Goal: Navigation & Orientation: Find specific page/section

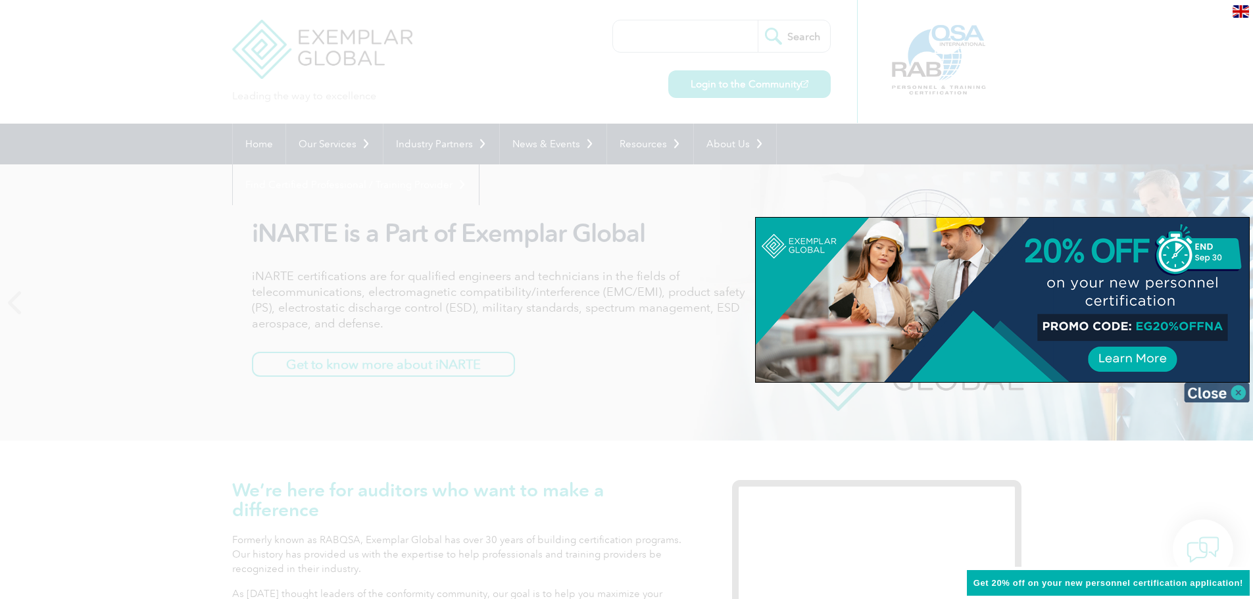
click at [1220, 398] on img at bounding box center [1217, 393] width 66 height 20
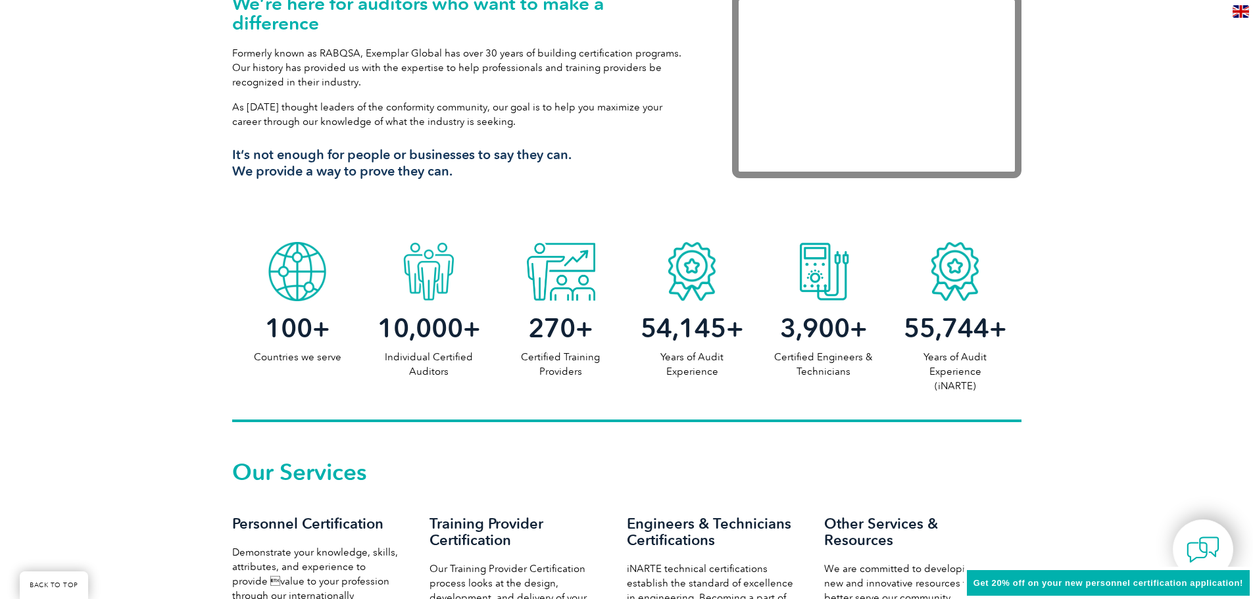
scroll to position [482, 0]
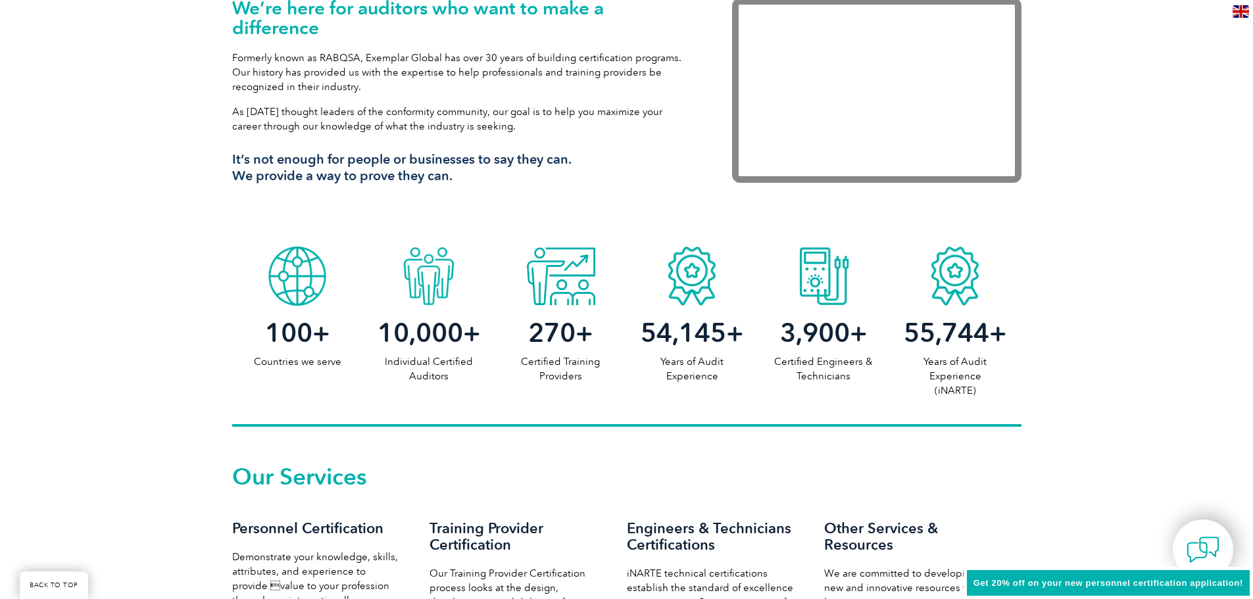
drag, startPoint x: 250, startPoint y: 284, endPoint x: 1029, endPoint y: 397, distance: 787.4
click at [1029, 397] on div "100 + Countries we serve 10,000 + Individual Certified Auditors 270 + Certified…" at bounding box center [626, 333] width 1253 height 187
click at [1043, 393] on div "100 + Countries we serve 10,000 + Individual Certified Auditors 270 + Certified…" at bounding box center [626, 333] width 1253 height 187
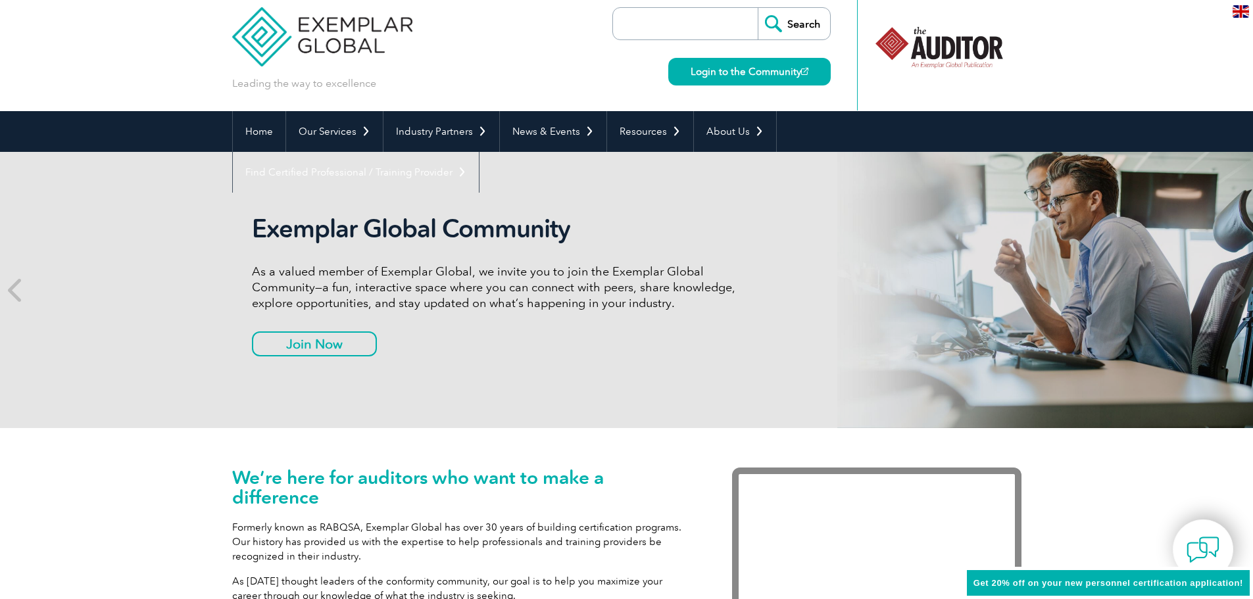
scroll to position [0, 0]
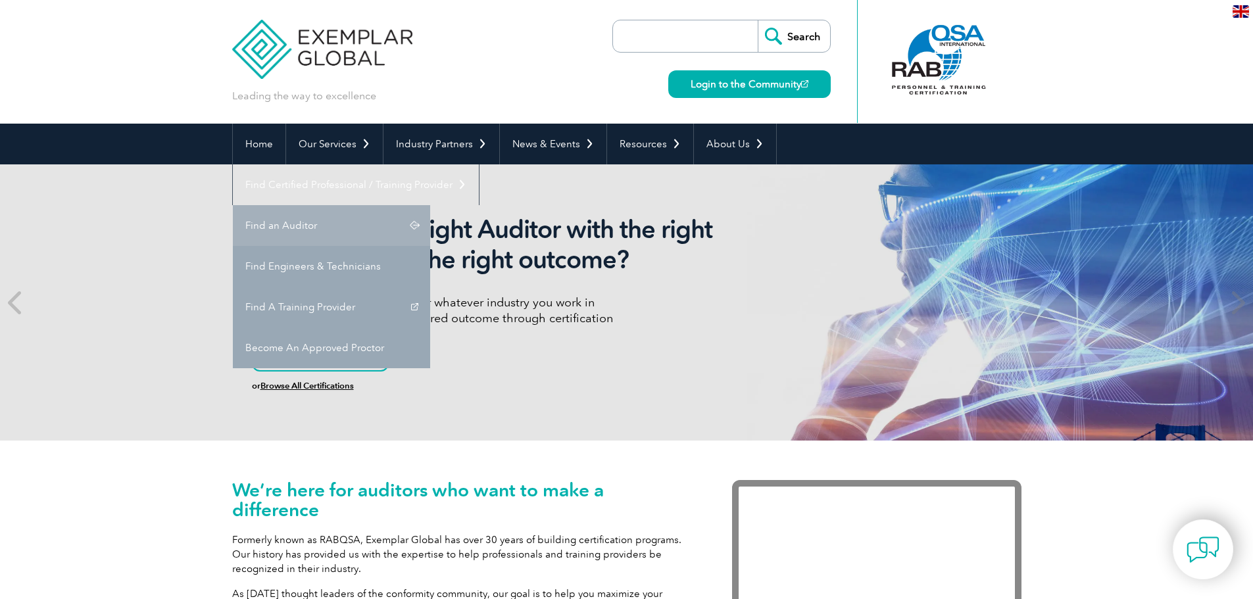
click at [430, 205] on link "Find an Auditor" at bounding box center [331, 225] width 197 height 41
